Goal: Task Accomplishment & Management: Use online tool/utility

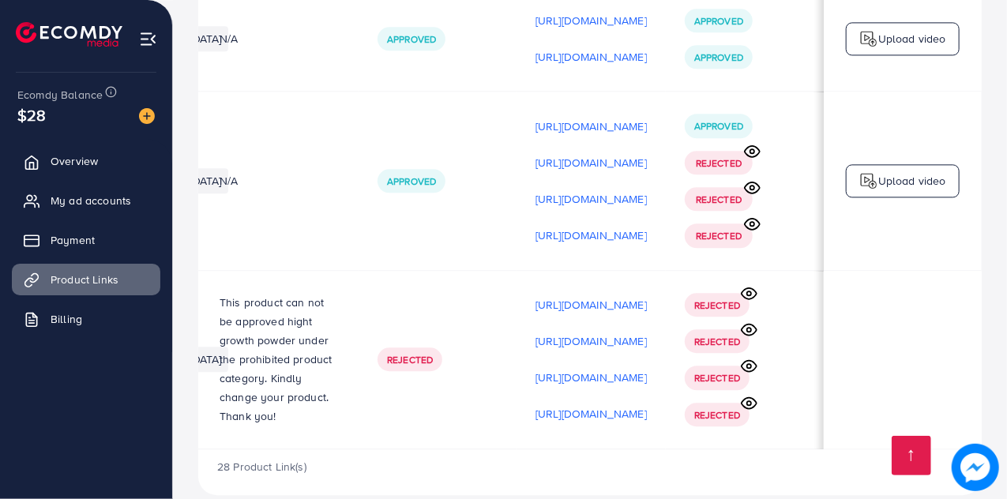
scroll to position [0, 469]
click at [754, 143] on icon at bounding box center [752, 151] width 17 height 17
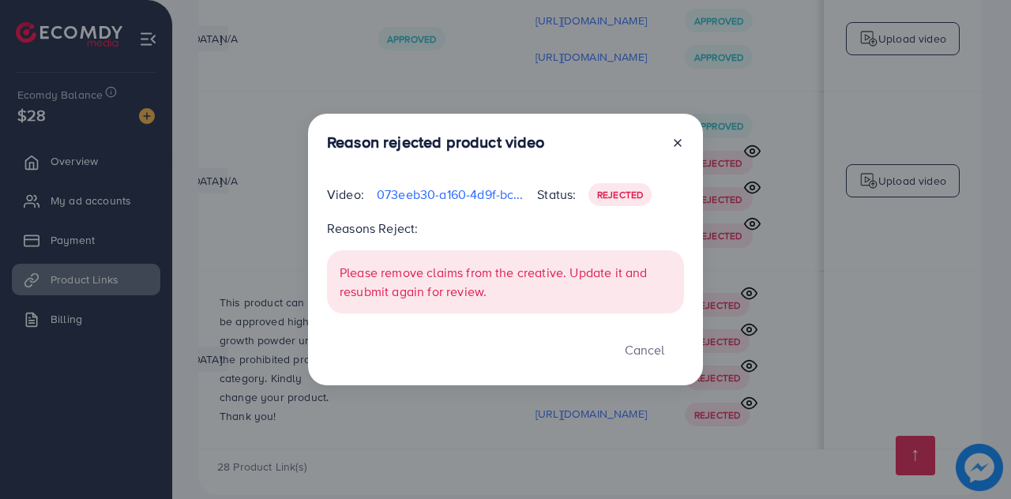
click at [681, 138] on icon at bounding box center [678, 143] width 13 height 13
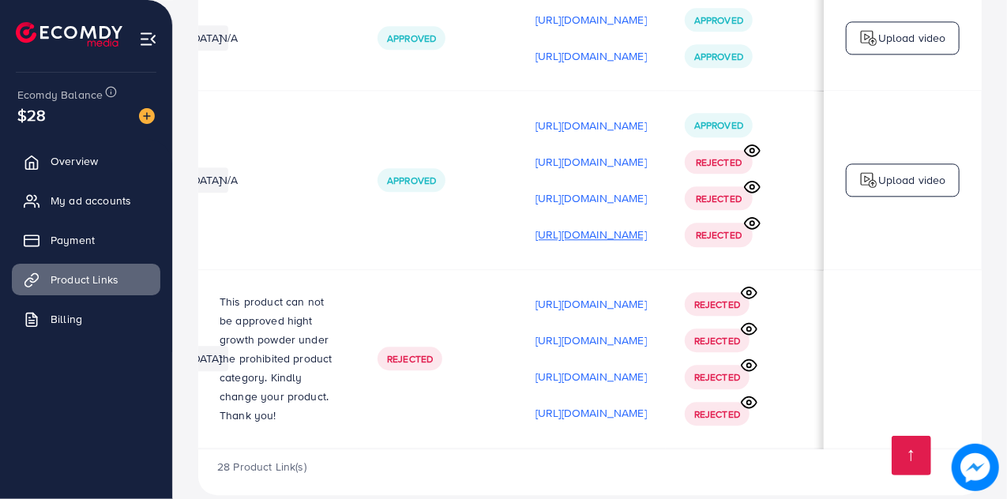
scroll to position [1, 450]
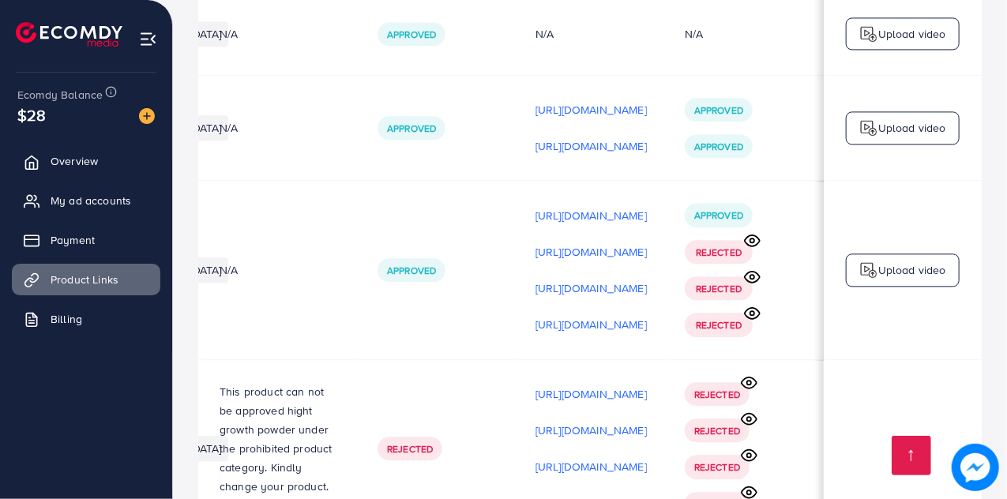
scroll to position [4974, 0]
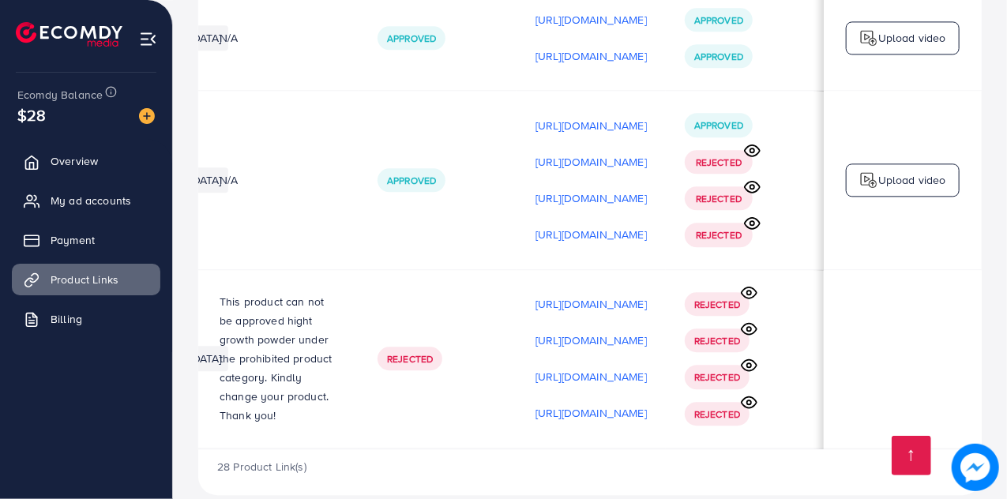
click at [748, 291] on circle at bounding box center [750, 293] width 4 height 4
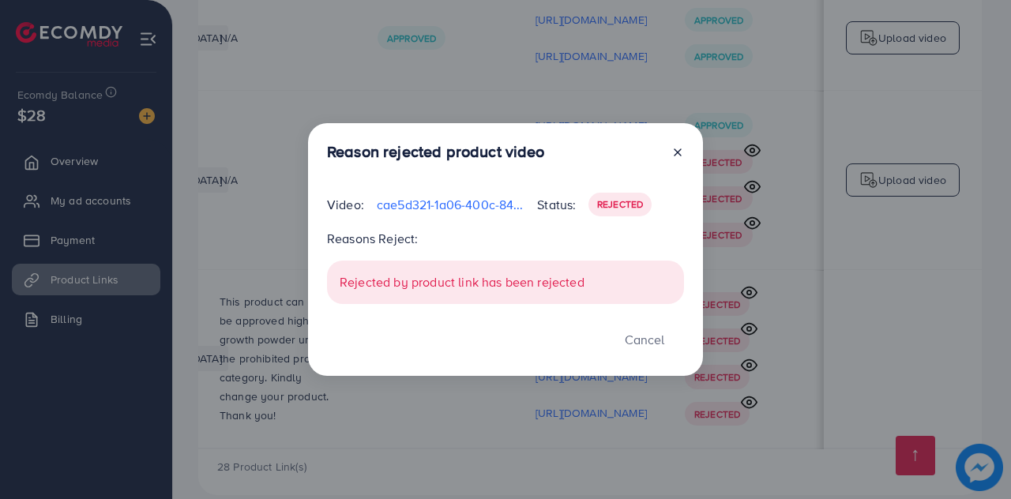
click at [676, 153] on line at bounding box center [678, 152] width 6 height 6
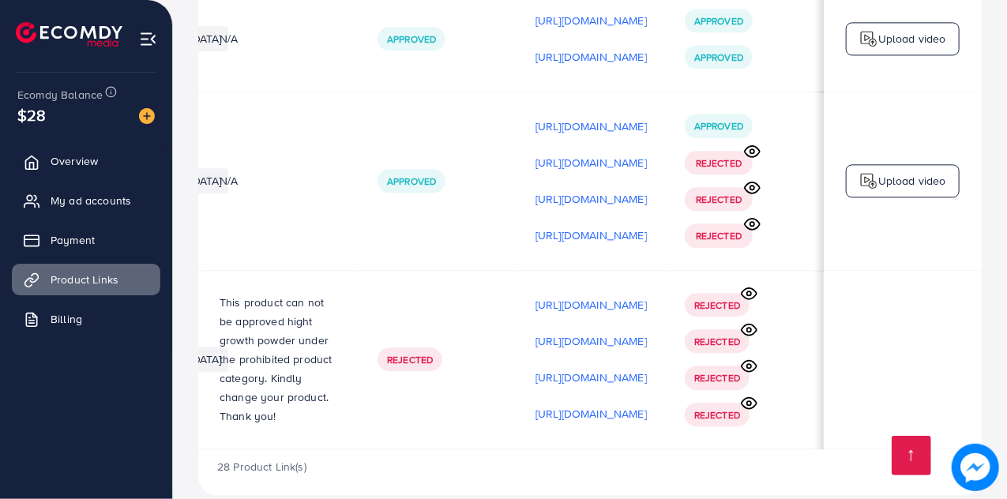
scroll to position [0, 469]
click at [752, 179] on icon at bounding box center [752, 187] width 17 height 17
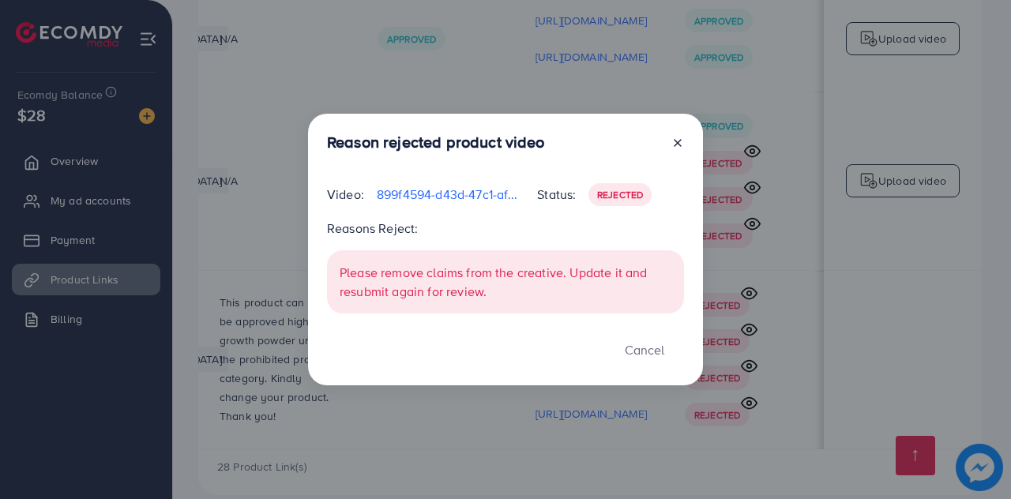
click at [676, 141] on line at bounding box center [678, 143] width 6 height 6
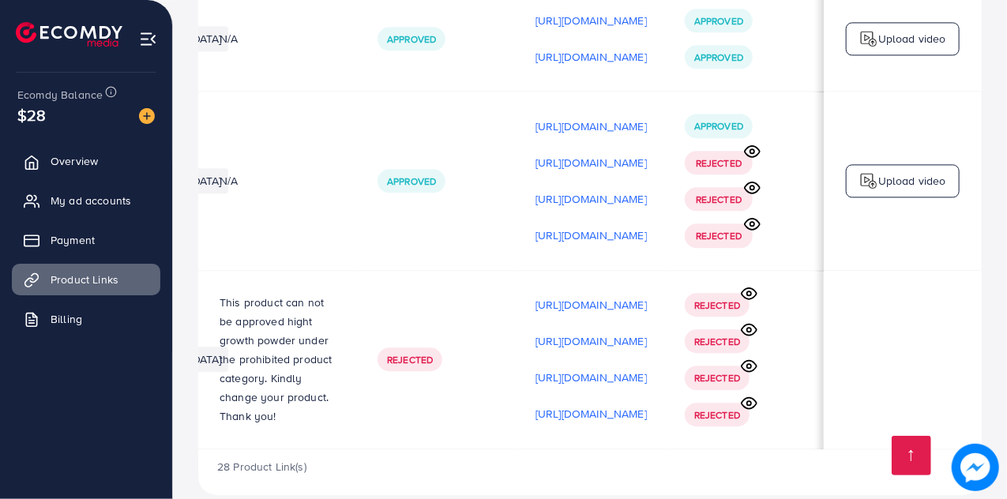
scroll to position [0, 472]
click at [749, 179] on icon at bounding box center [752, 187] width 17 height 17
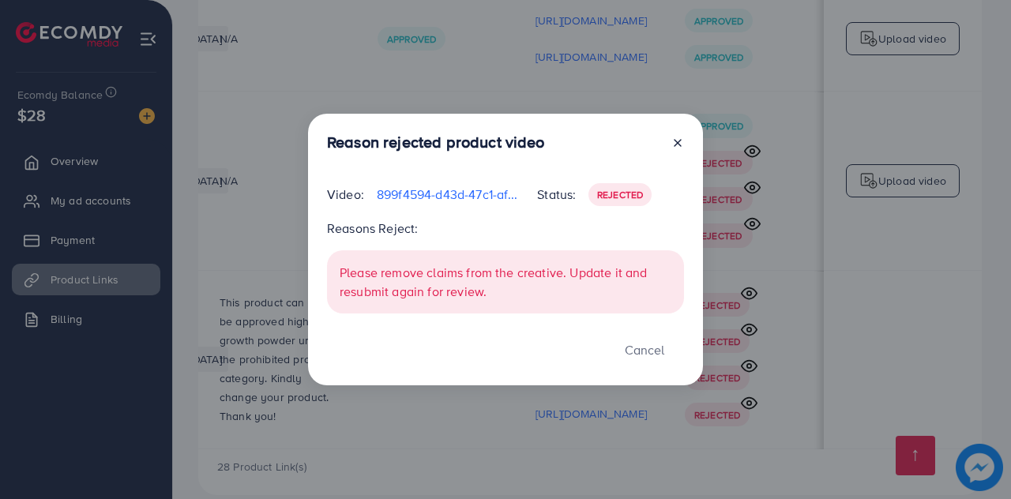
click at [676, 146] on icon at bounding box center [678, 143] width 13 height 13
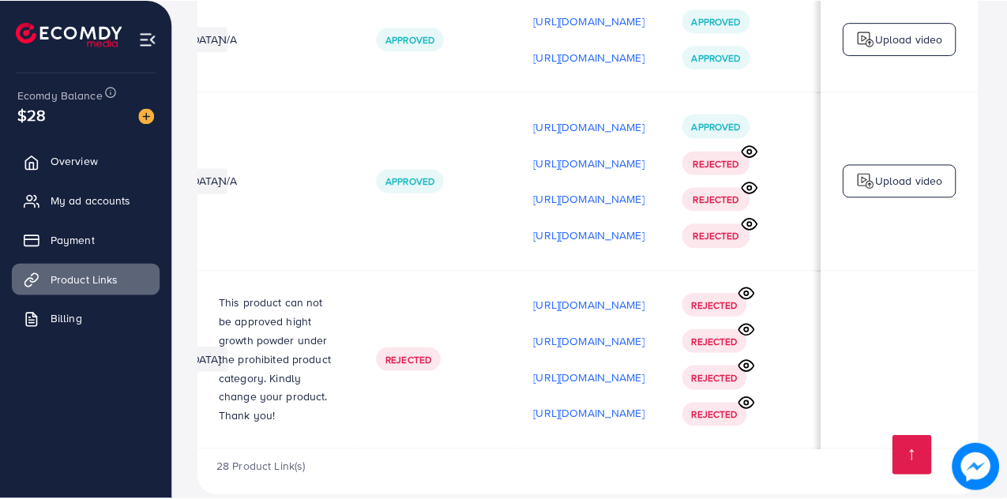
scroll to position [0, 469]
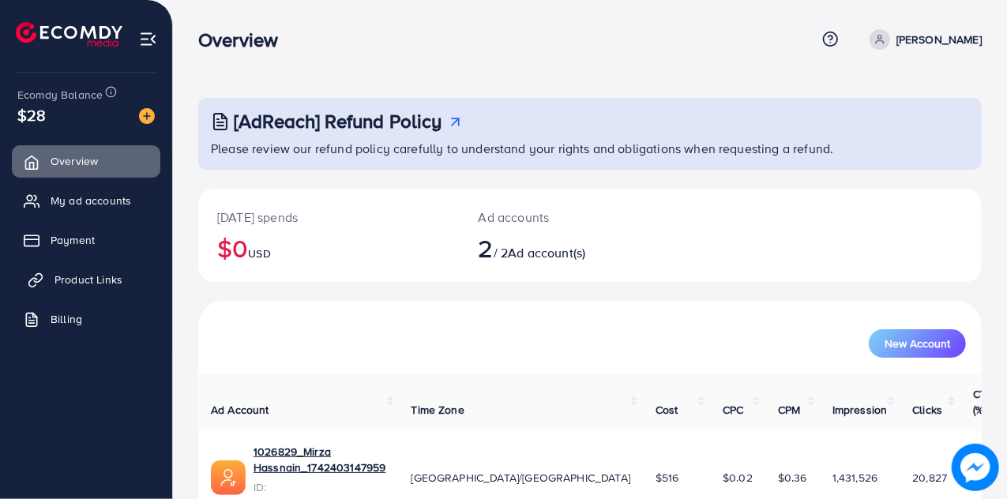
click at [123, 274] on link "Product Links" at bounding box center [86, 280] width 149 height 32
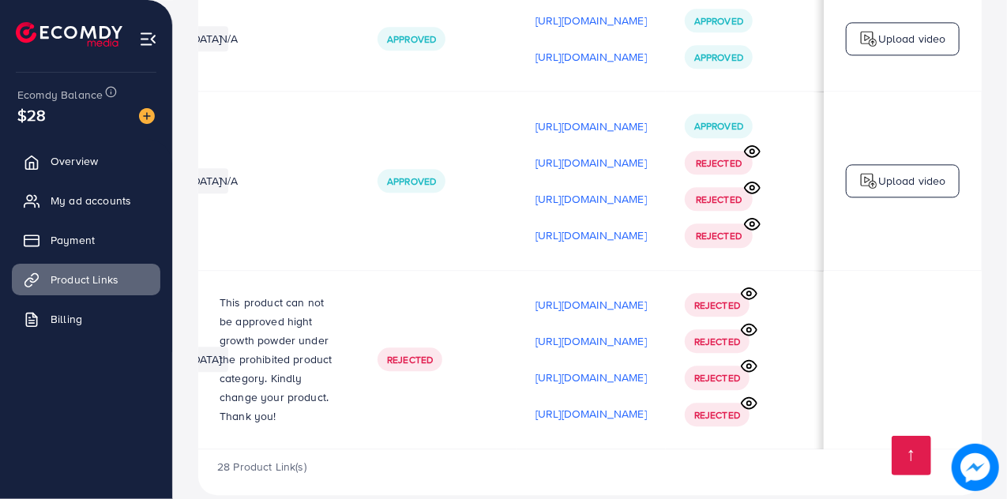
scroll to position [0, 469]
click at [749, 143] on icon at bounding box center [752, 151] width 17 height 17
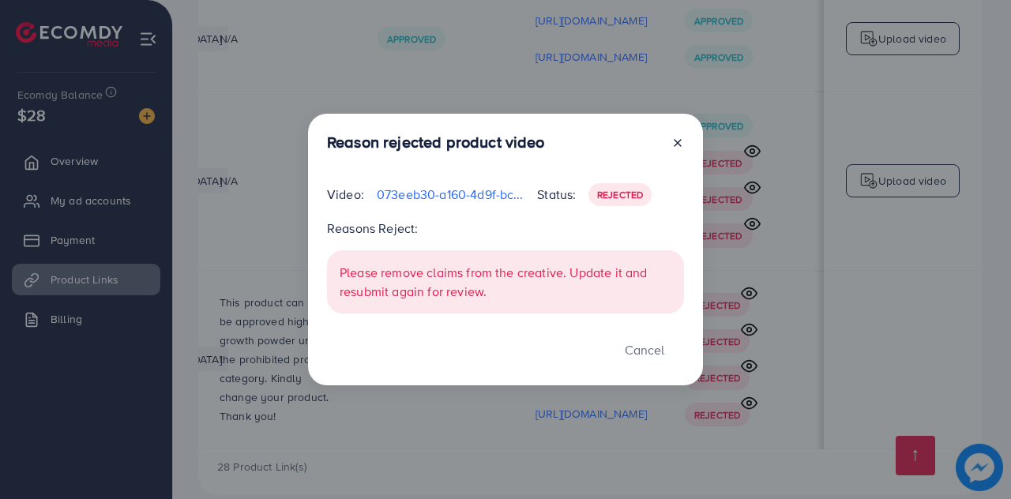
click at [800, 383] on div "Reason rejected product video Video: 073eeb30-a160-4d9f-bc7d-e326fcb40406-17603…" at bounding box center [505, 249] width 1011 height 499
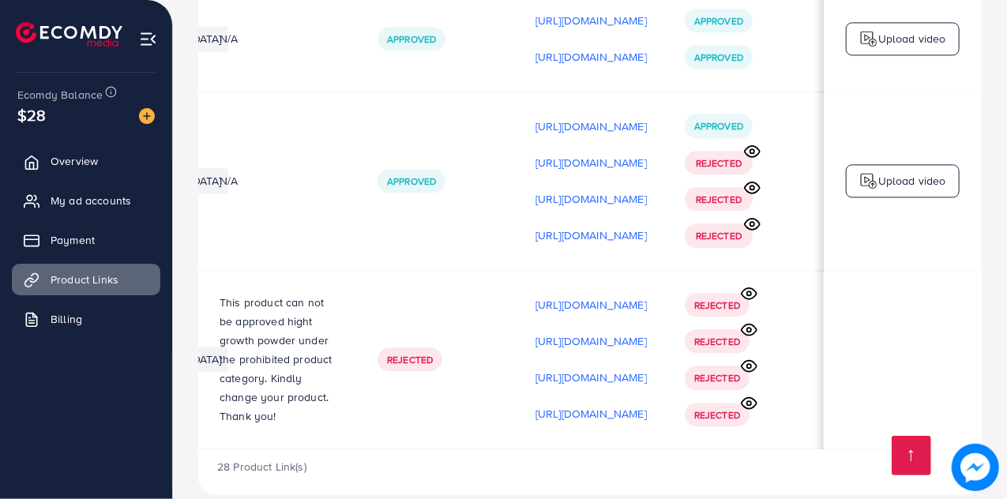
click at [756, 143] on icon at bounding box center [752, 151] width 17 height 17
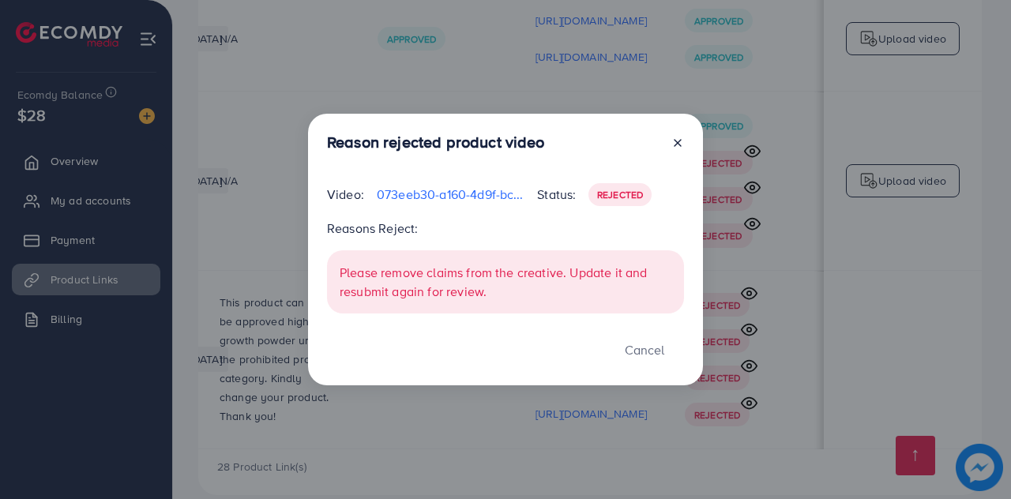
click at [221, 124] on div "Reason rejected product video Video: 073eeb30-a160-4d9f-bc7d-e326fcb40406-17603…" at bounding box center [505, 249] width 1011 height 499
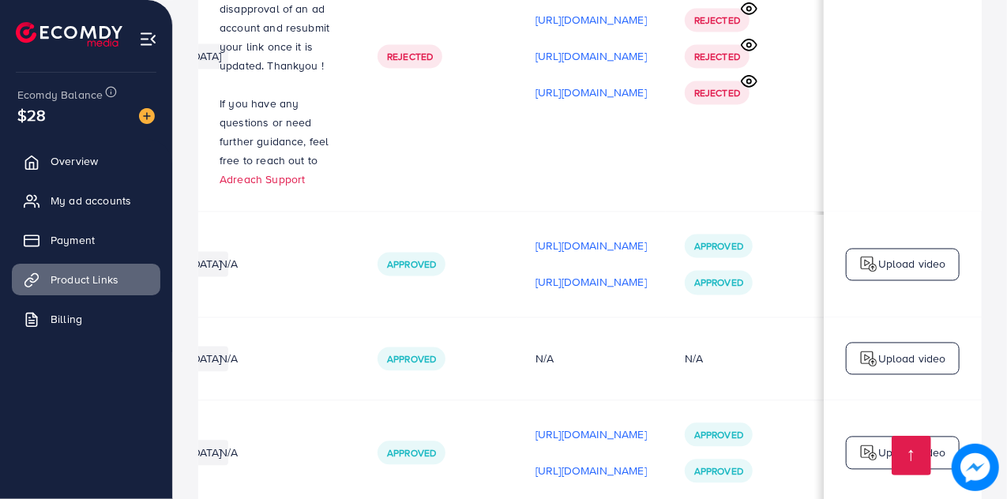
scroll to position [4974, 0]
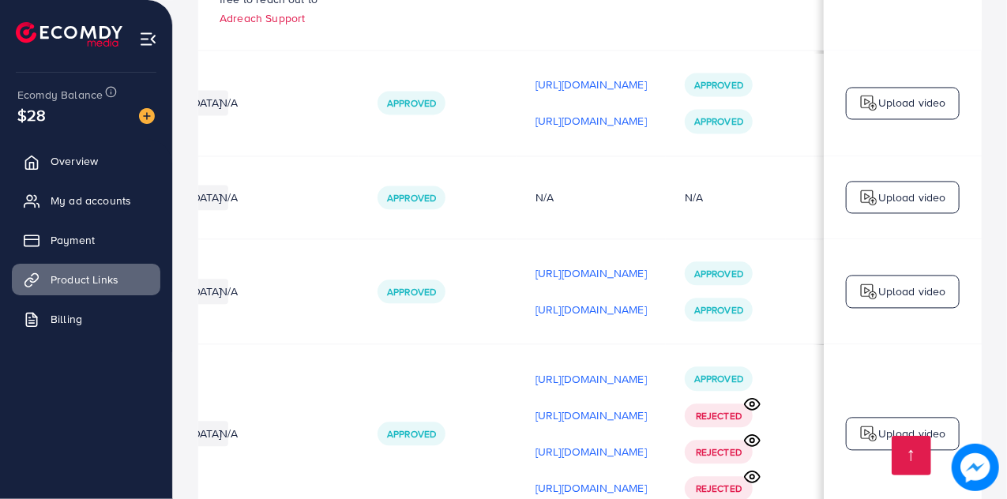
scroll to position [0, 412]
click at [890, 276] on div "Upload video" at bounding box center [903, 292] width 114 height 33
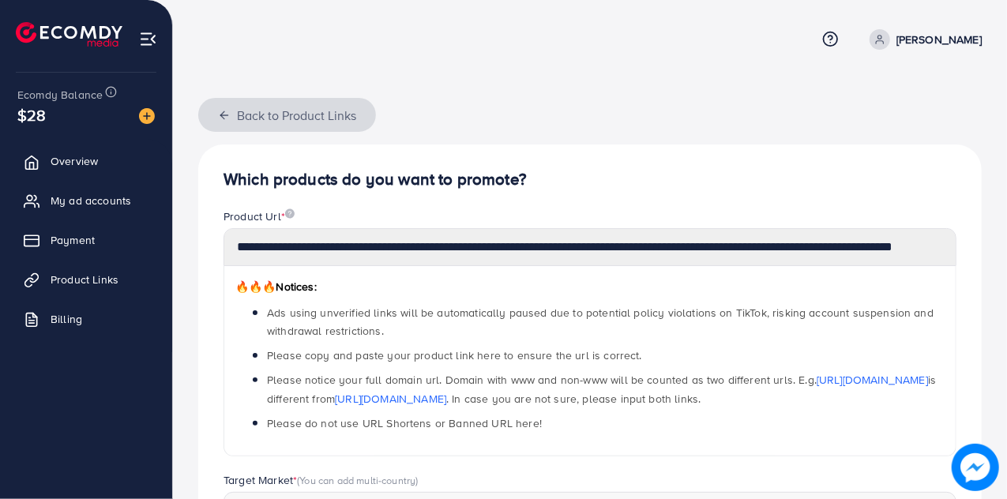
click at [224, 114] on icon "button" at bounding box center [224, 115] width 13 height 13
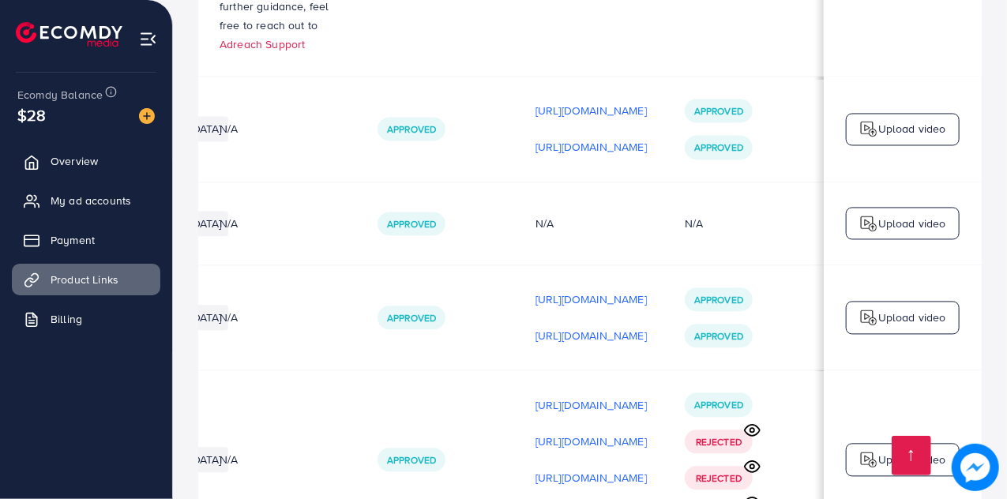
scroll to position [4694, 0]
click at [906, 120] on p "Upload video" at bounding box center [913, 129] width 68 height 19
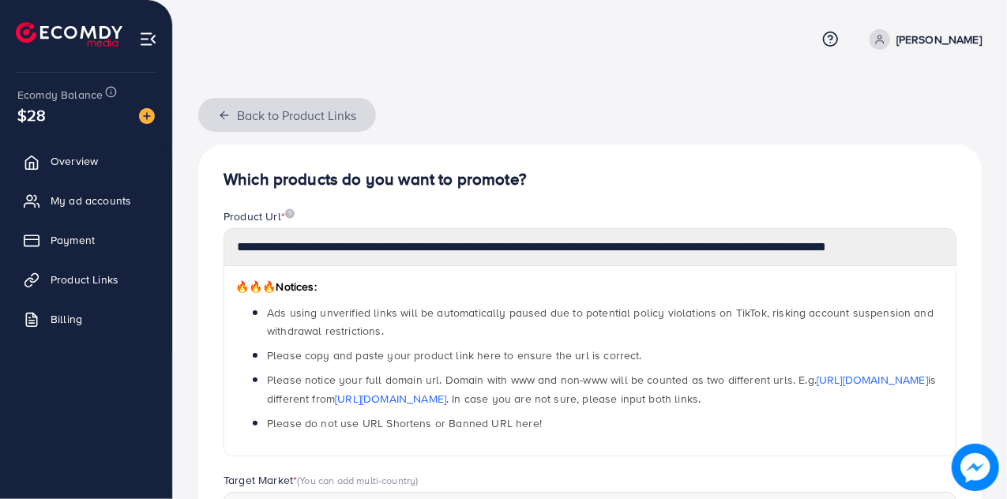
click at [278, 111] on button "Back to Product Links" at bounding box center [287, 115] width 178 height 34
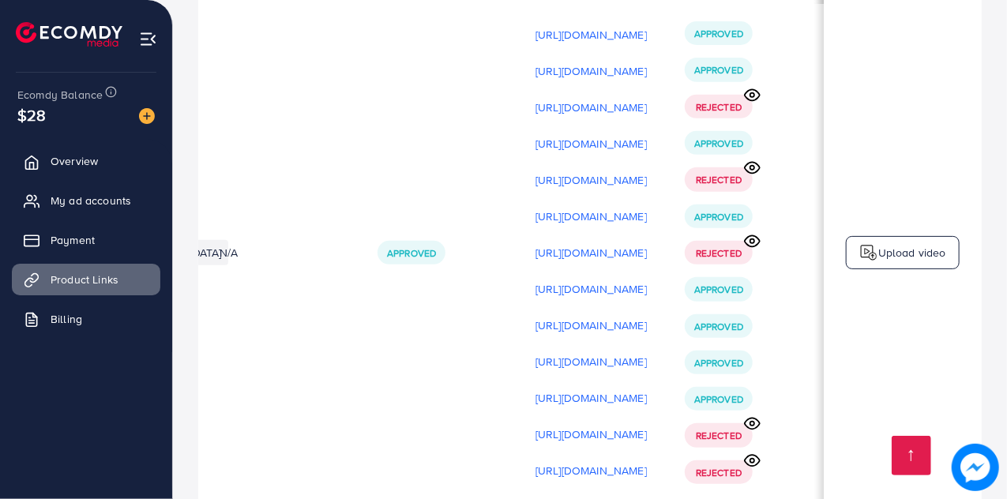
scroll to position [3278, 0]
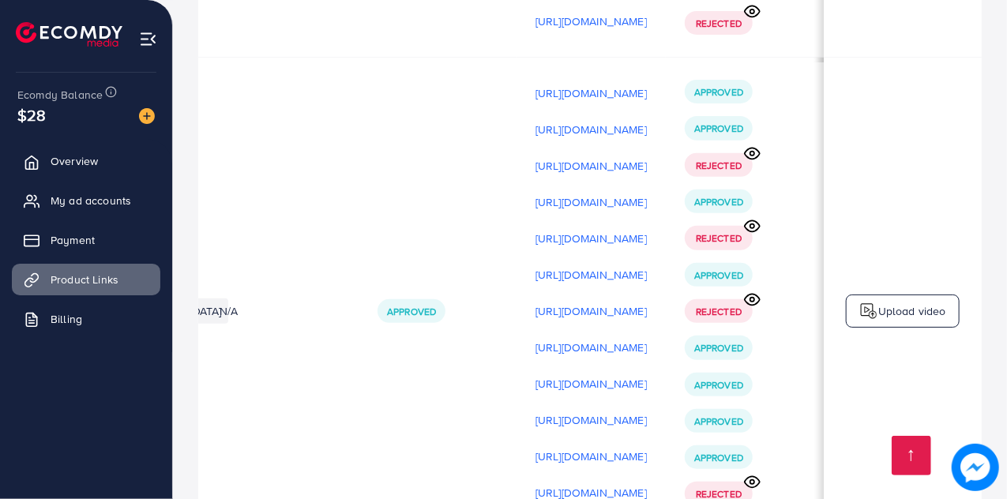
click at [907, 302] on p "Upload video" at bounding box center [913, 311] width 68 height 19
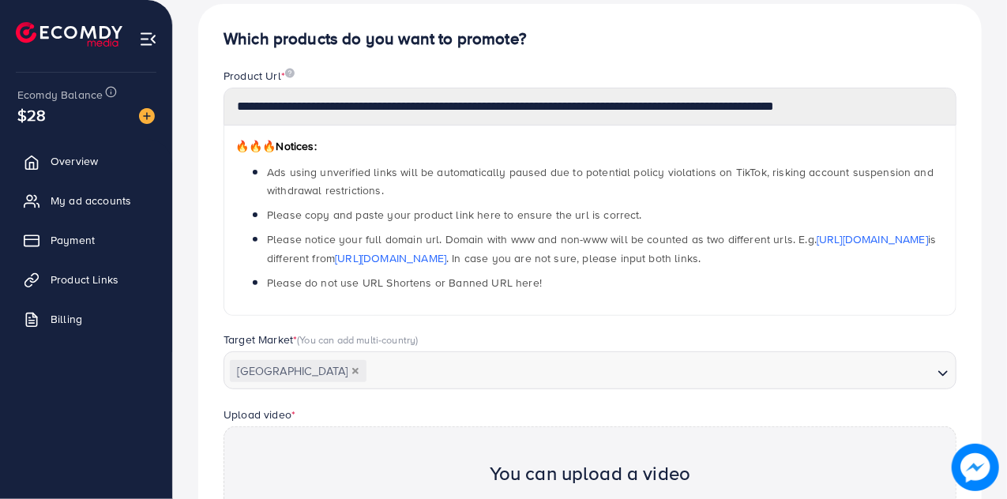
scroll to position [18, 0]
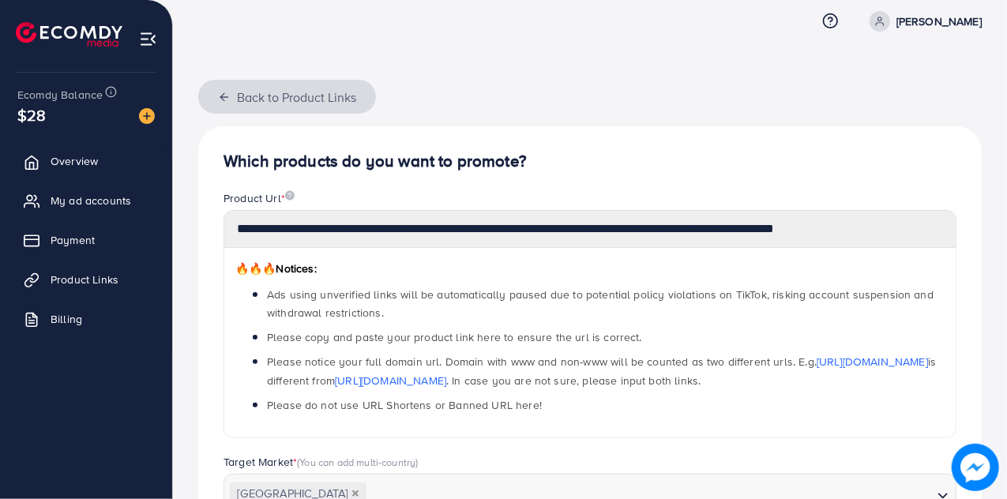
click at [232, 104] on button "Back to Product Links" at bounding box center [287, 97] width 178 height 34
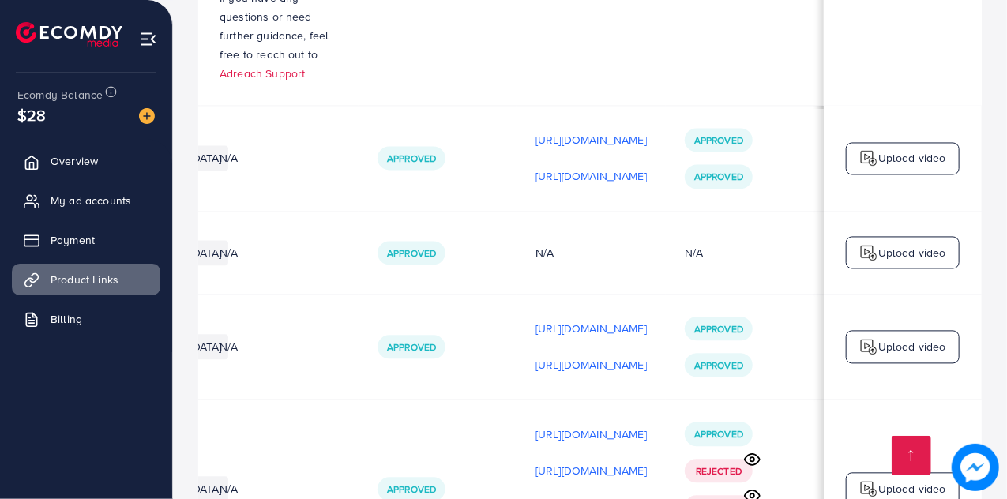
scroll to position [4974, 0]
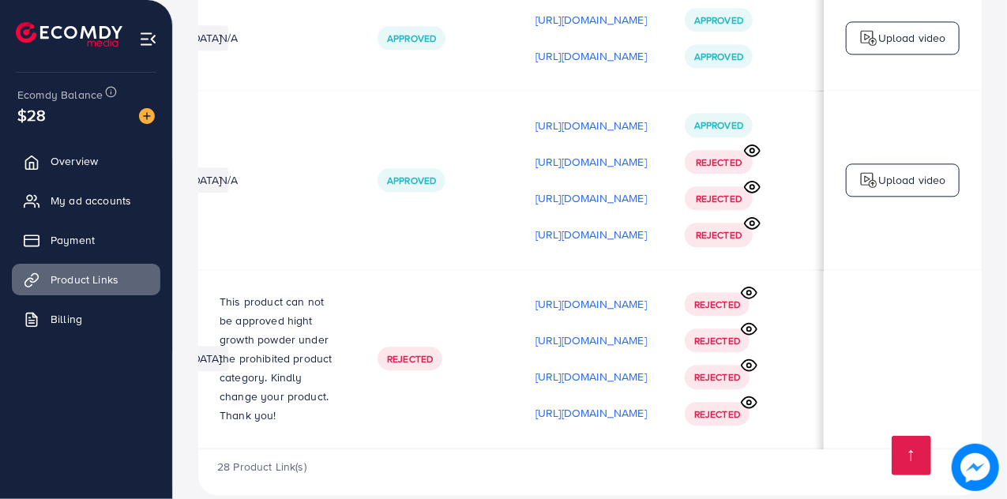
click at [888, 164] on div "Upload video" at bounding box center [903, 180] width 114 height 33
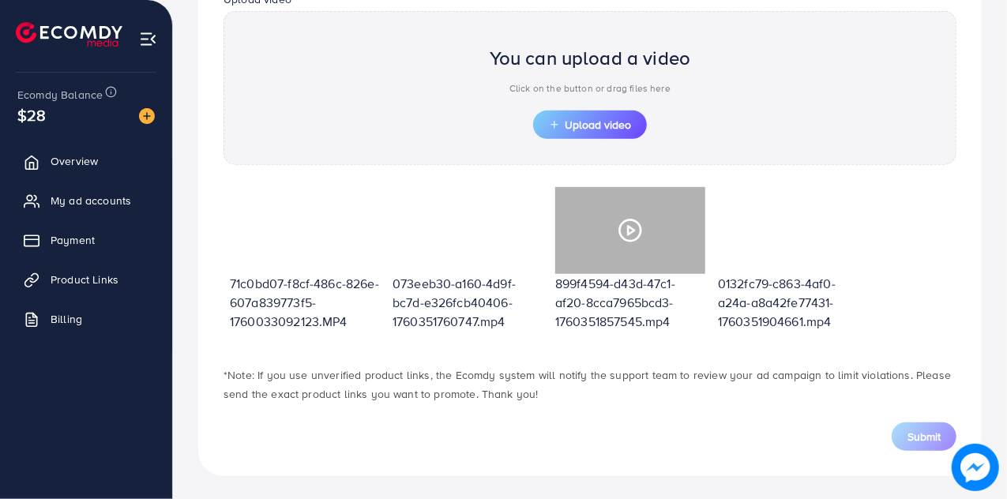
click at [646, 222] on div at bounding box center [630, 230] width 150 height 87
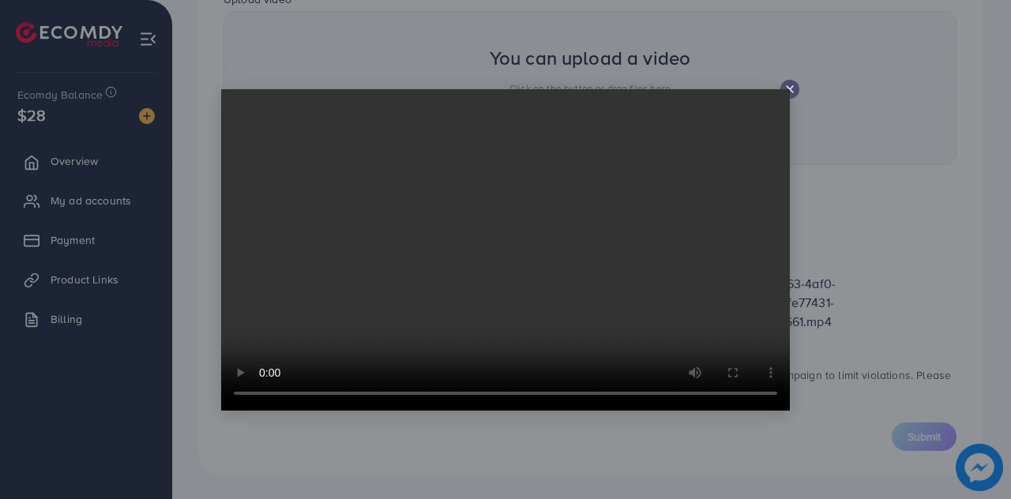
click at [795, 90] on icon at bounding box center [790, 89] width 13 height 13
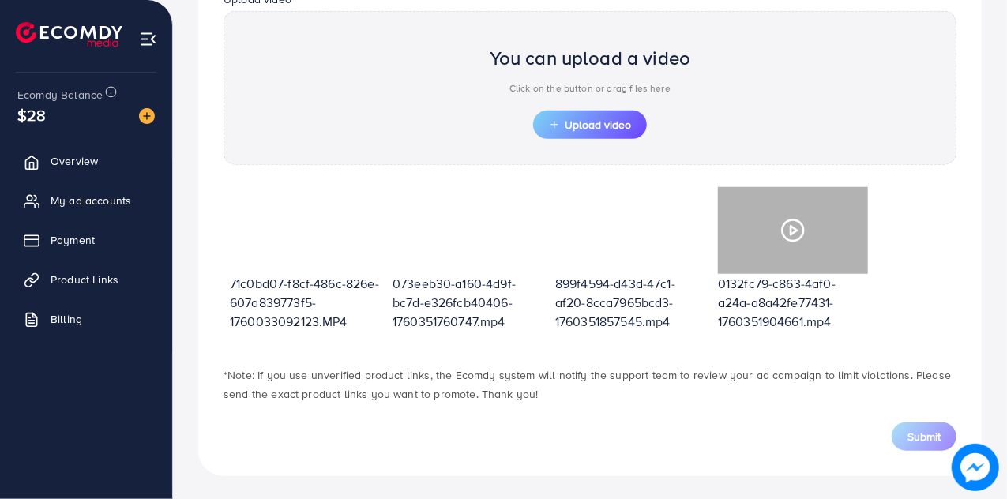
click at [785, 218] on icon at bounding box center [793, 230] width 25 height 25
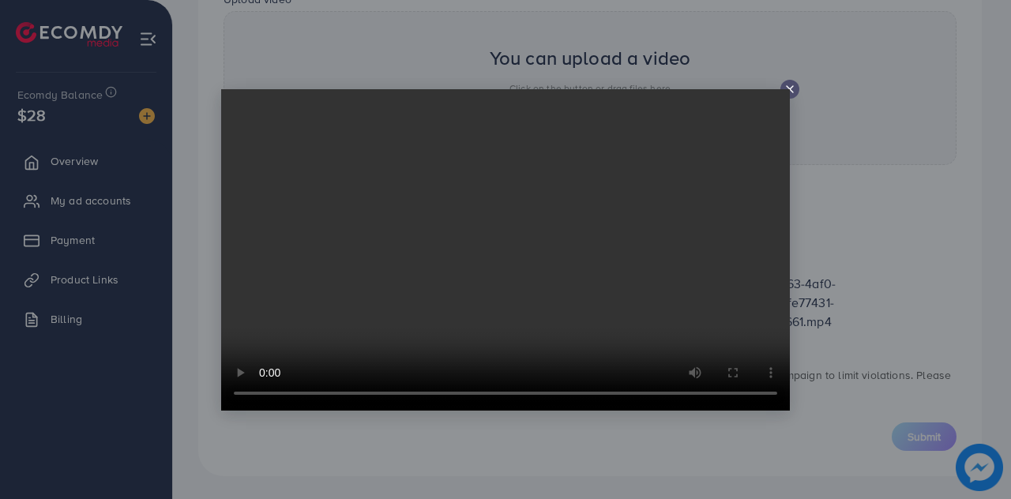
click at [792, 89] on icon at bounding box center [790, 89] width 13 height 13
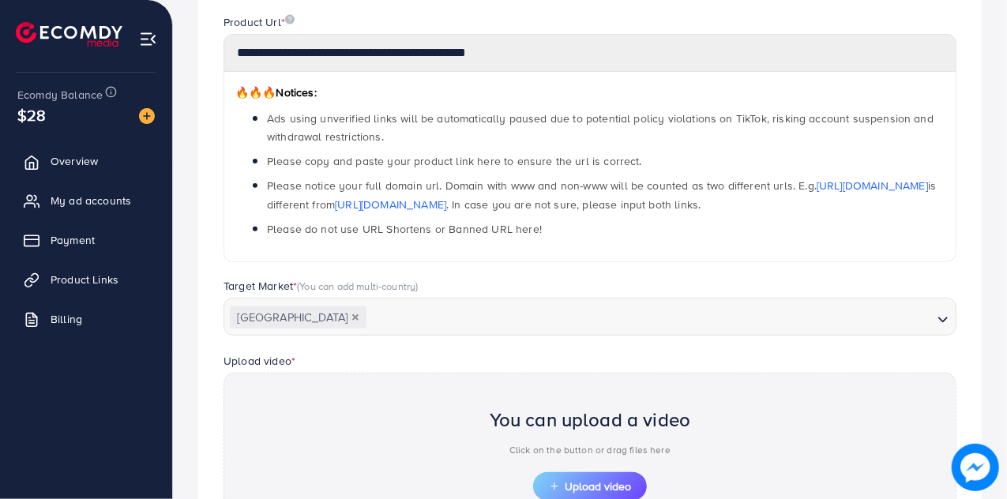
scroll to position [0, 0]
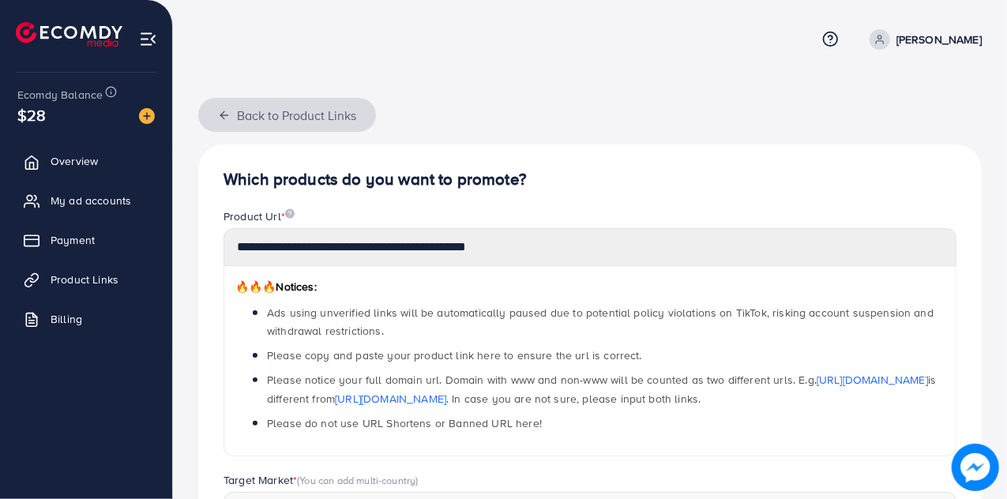
click at [242, 127] on button "Back to Product Links" at bounding box center [287, 115] width 178 height 34
